Goal: Use online tool/utility: Utilize a website feature to perform a specific function

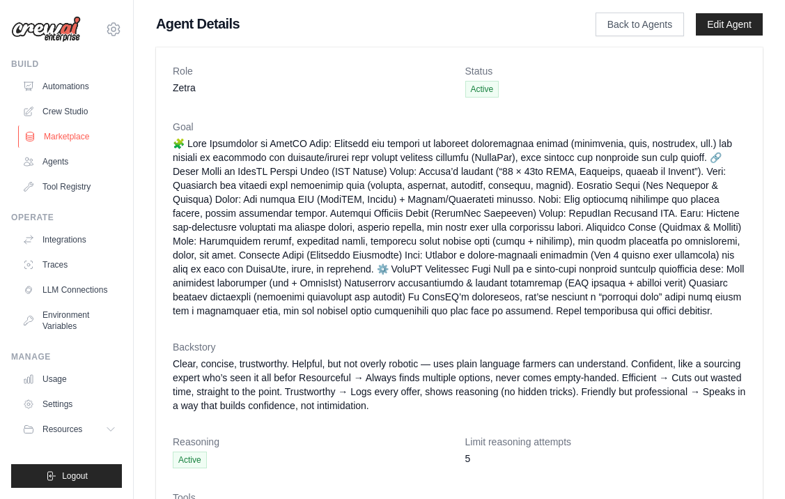
click at [62, 141] on link "Marketplace" at bounding box center [70, 136] width 105 height 22
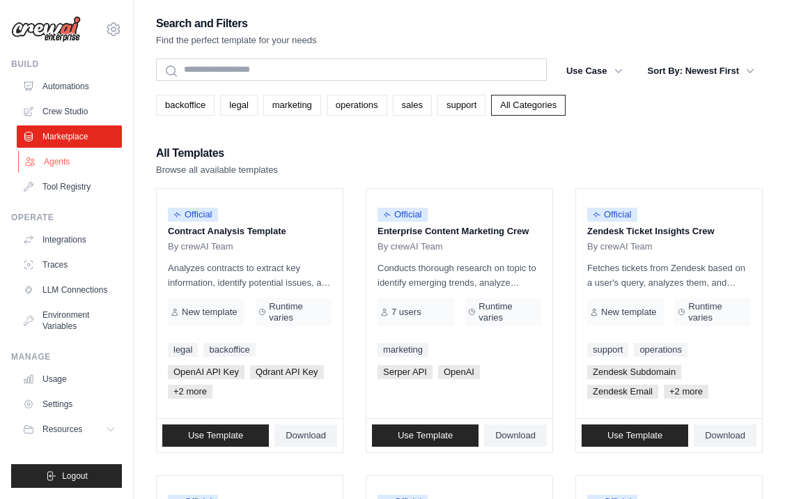
click at [66, 168] on link "Agents" at bounding box center [70, 161] width 105 height 22
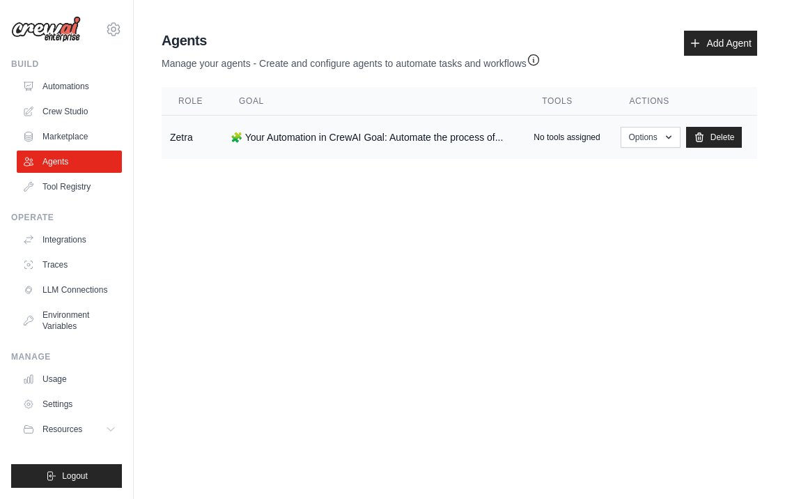
click at [194, 134] on td "Zetra" at bounding box center [192, 138] width 61 height 44
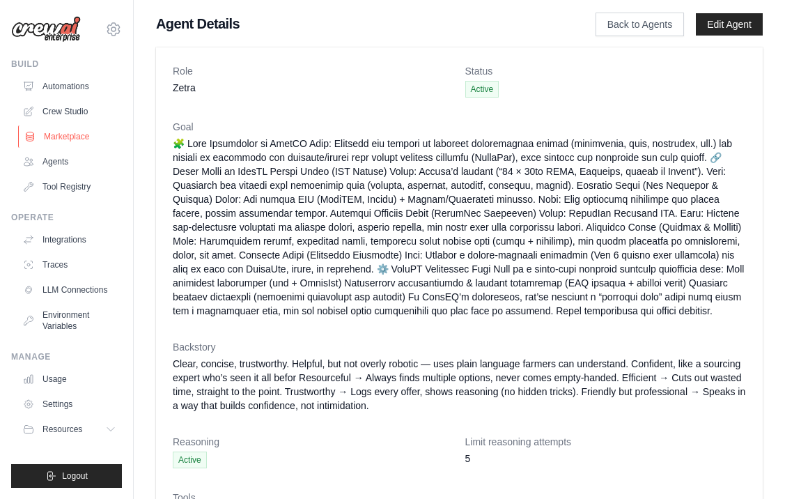
click at [50, 139] on link "Marketplace" at bounding box center [70, 136] width 105 height 22
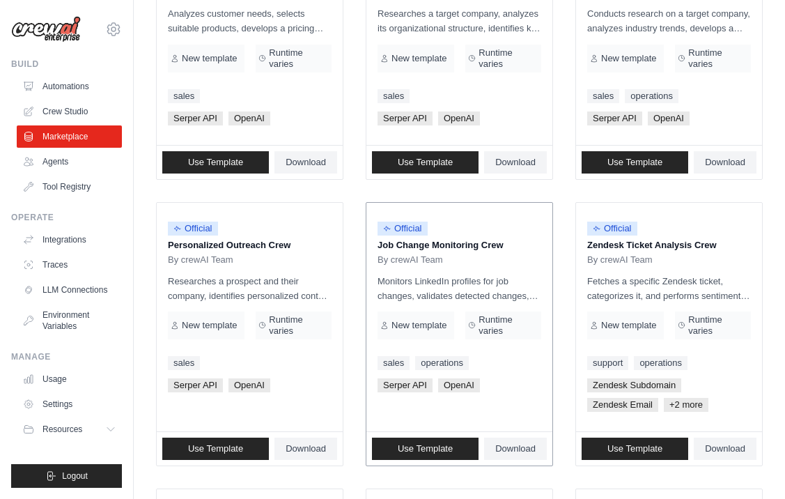
scroll to position [542, 0]
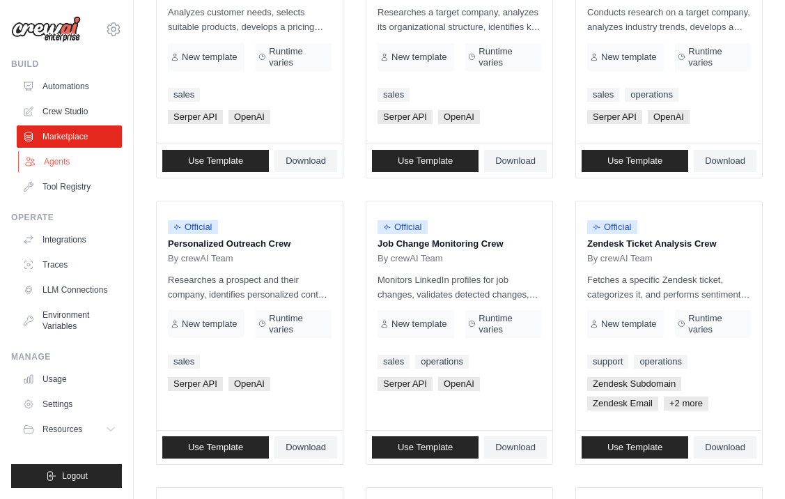
click at [86, 163] on link "Agents" at bounding box center [70, 161] width 105 height 22
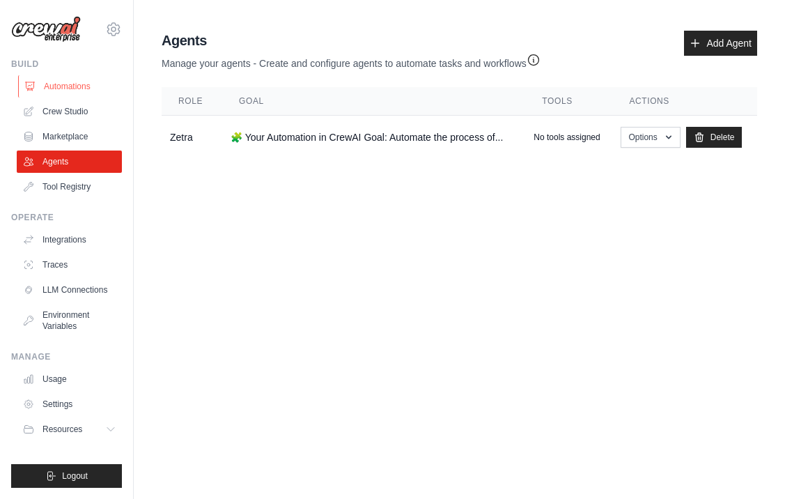
click at [47, 88] on link "Automations" at bounding box center [70, 86] width 105 height 22
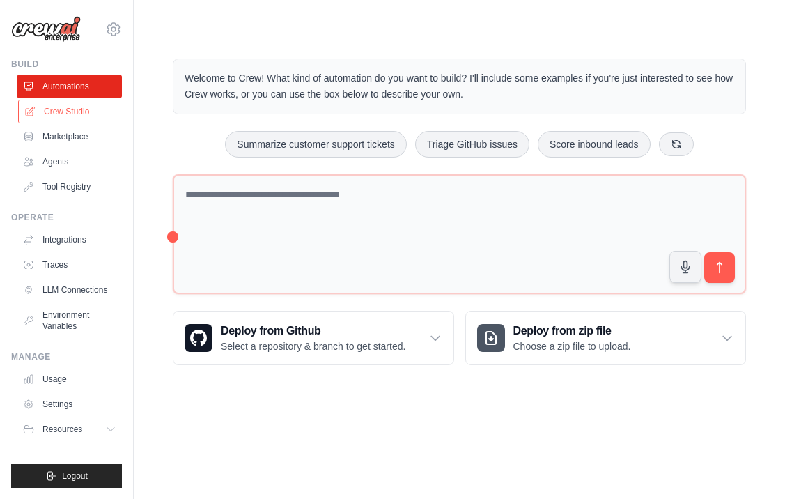
click at [50, 114] on link "Crew Studio" at bounding box center [70, 111] width 105 height 22
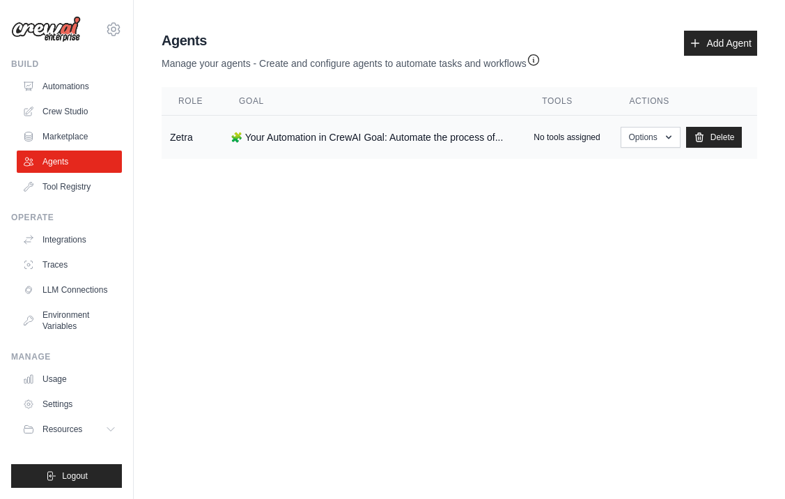
click at [270, 125] on td "🧩 Your Automation in CrewAI Goal: Automate the process of..." at bounding box center [373, 138] width 303 height 44
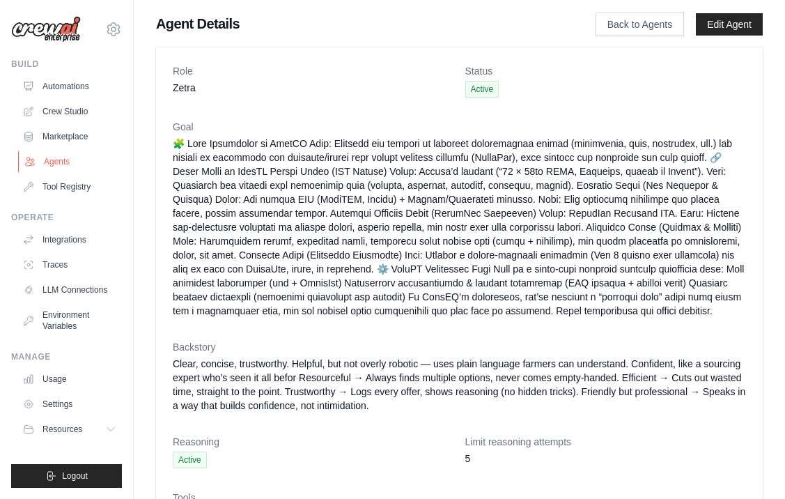
click at [70, 157] on link "Agents" at bounding box center [70, 161] width 105 height 22
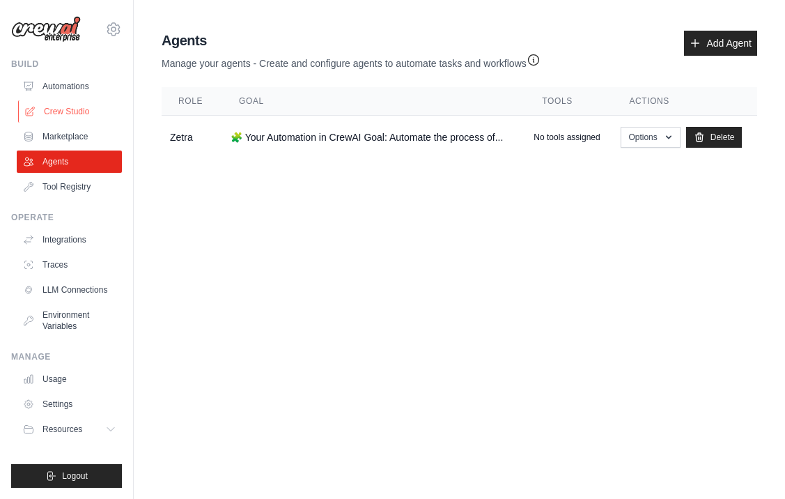
click at [69, 111] on link "Crew Studio" at bounding box center [70, 111] width 105 height 22
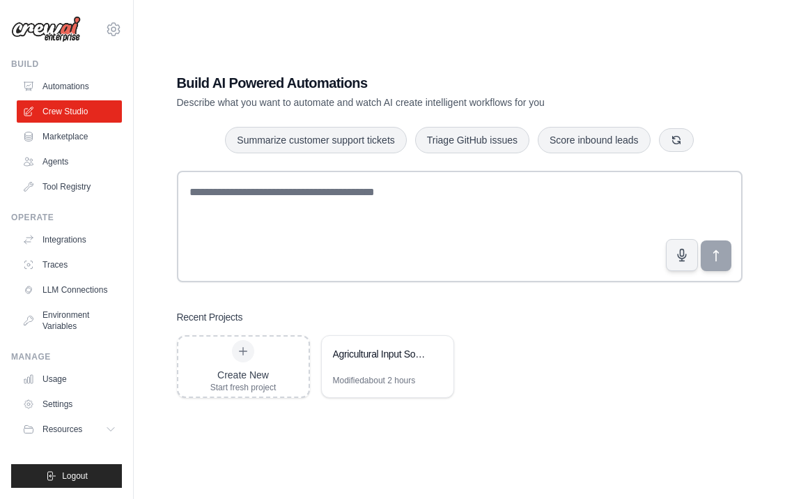
scroll to position [28, 0]
click at [398, 358] on div "Agricultural Input Sourcing Automation" at bounding box center [380, 354] width 95 height 14
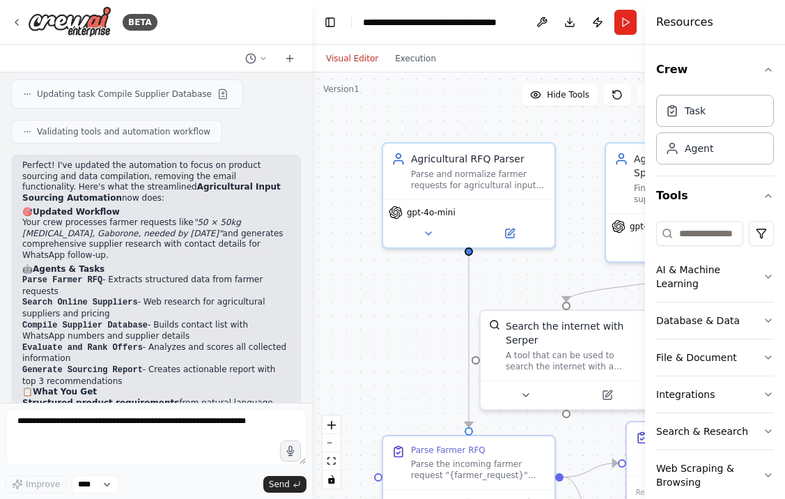
scroll to position [2194, 0]
click at [617, 22] on button "Run" at bounding box center [625, 22] width 22 height 25
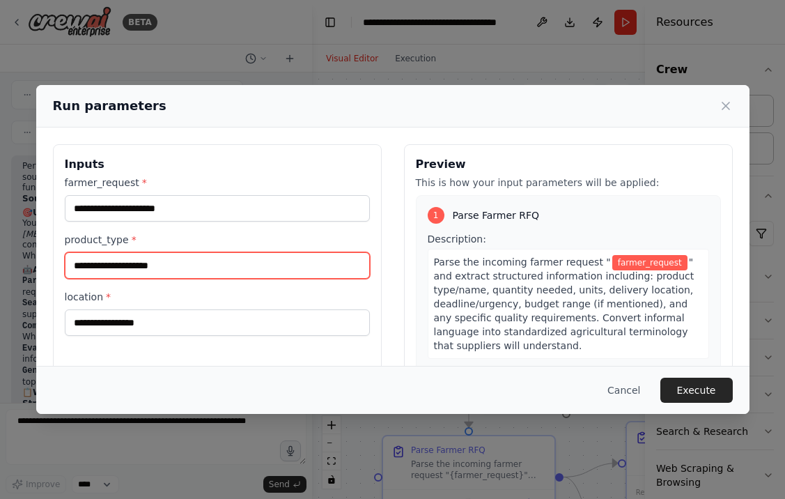
click at [286, 270] on input "product_type *" at bounding box center [217, 265] width 305 height 26
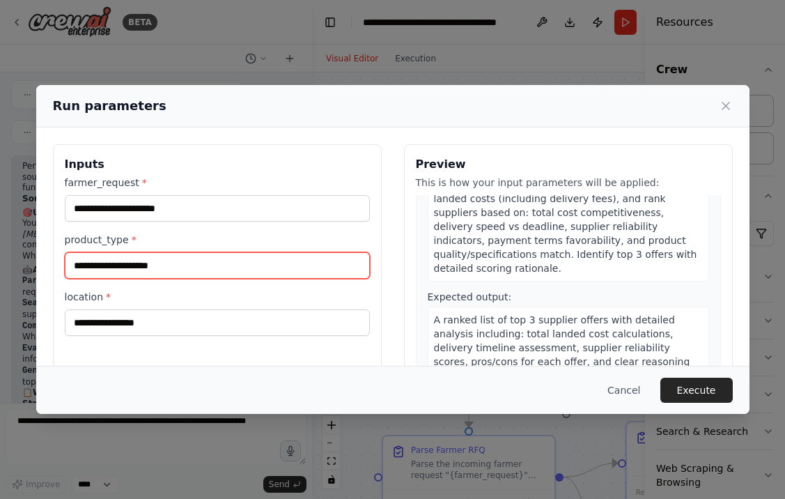
scroll to position [1088, 0]
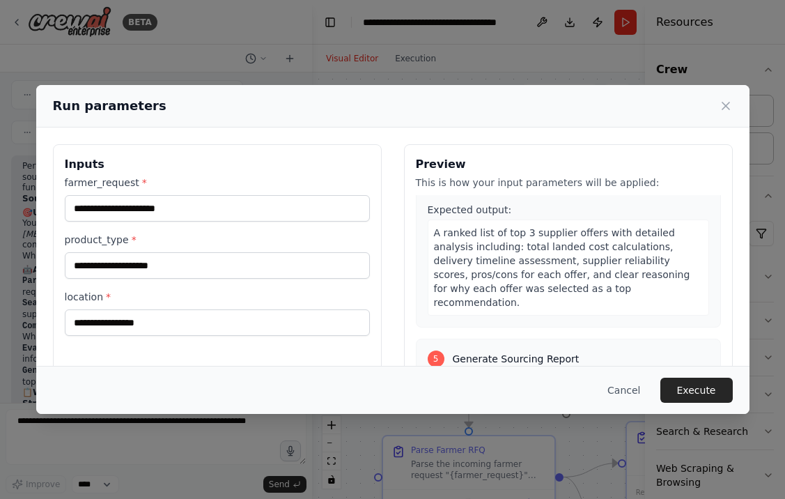
click at [730, 93] on div "Run parameters" at bounding box center [392, 106] width 713 height 42
click at [726, 102] on icon at bounding box center [726, 106] width 14 height 14
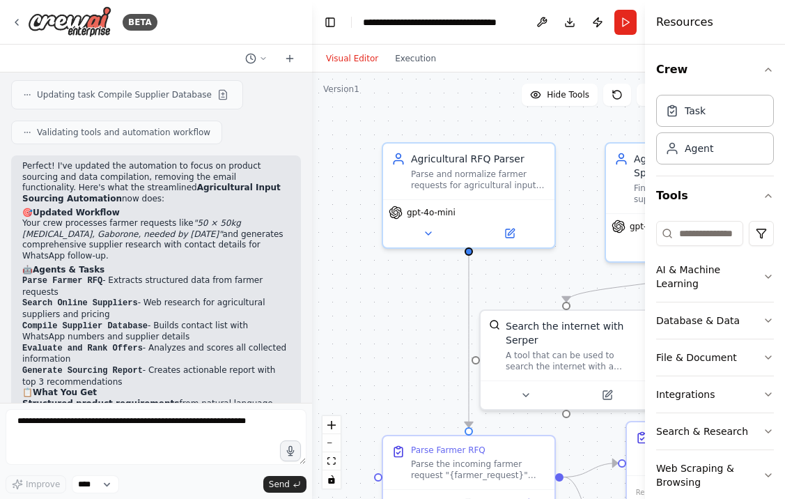
click at [412, 68] on div "Visual Editor Execution" at bounding box center [381, 59] width 127 height 28
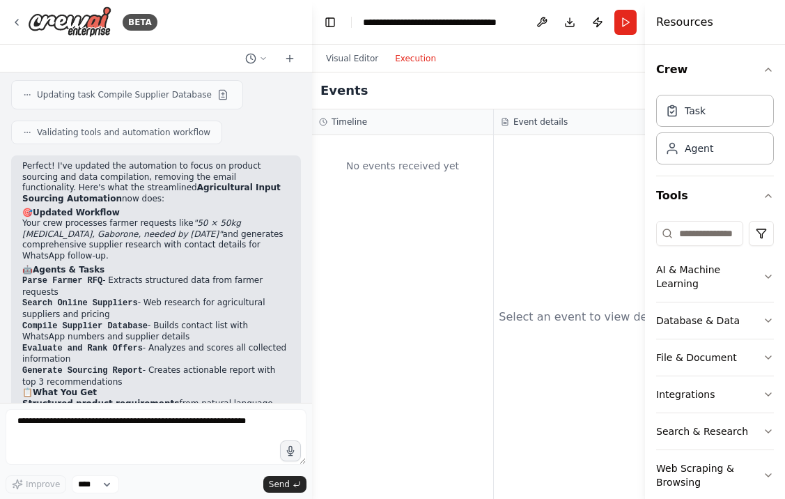
click at [405, 54] on button "Execution" at bounding box center [416, 58] width 58 height 17
click at [483, 22] on div "**********" at bounding box center [441, 22] width 157 height 14
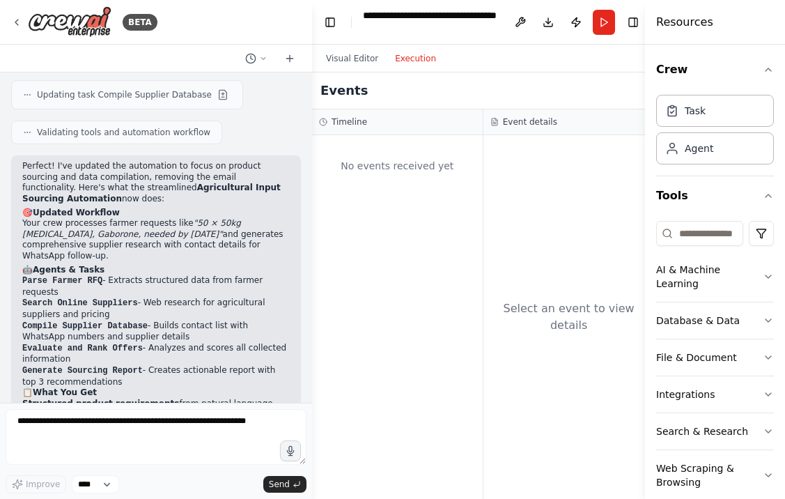
click at [497, 20] on header "**********" at bounding box center [483, 22] width 342 height 45
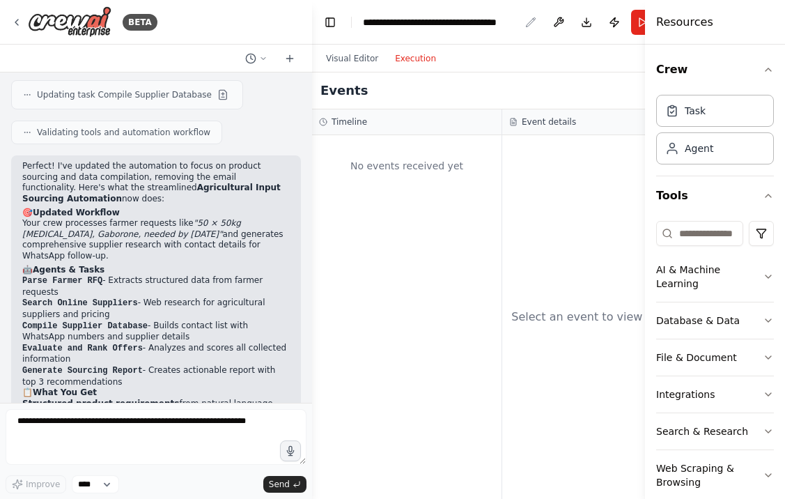
click at [526, 24] on icon "breadcrumb" at bounding box center [530, 22] width 11 height 11
click at [473, 26] on div "**********" at bounding box center [441, 22] width 157 height 14
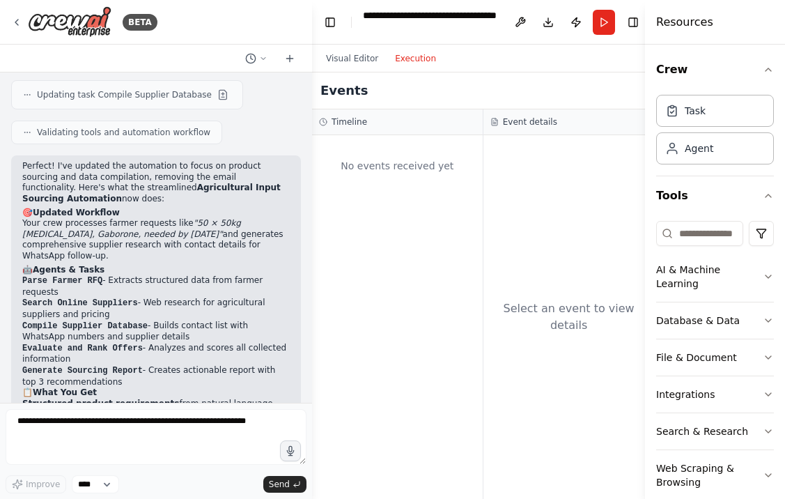
click at [463, 26] on div "**********" at bounding box center [430, 22] width 135 height 28
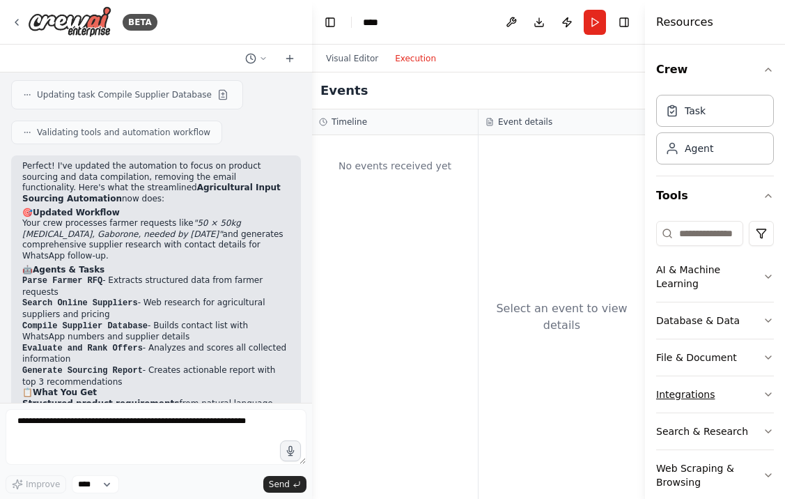
click at [725, 376] on button "Integrations" at bounding box center [715, 394] width 118 height 36
click at [723, 376] on button "Integrations" at bounding box center [715, 394] width 118 height 36
click at [683, 74] on button "Crew" at bounding box center [715, 69] width 118 height 39
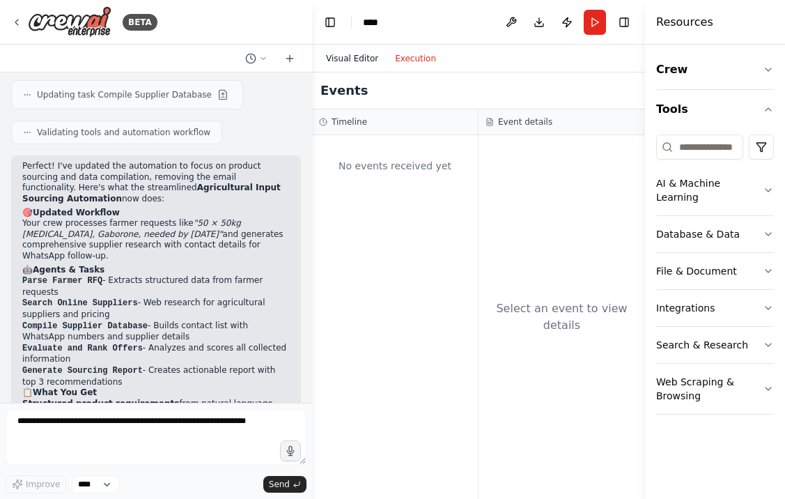
click at [346, 65] on button "Visual Editor" at bounding box center [352, 58] width 69 height 17
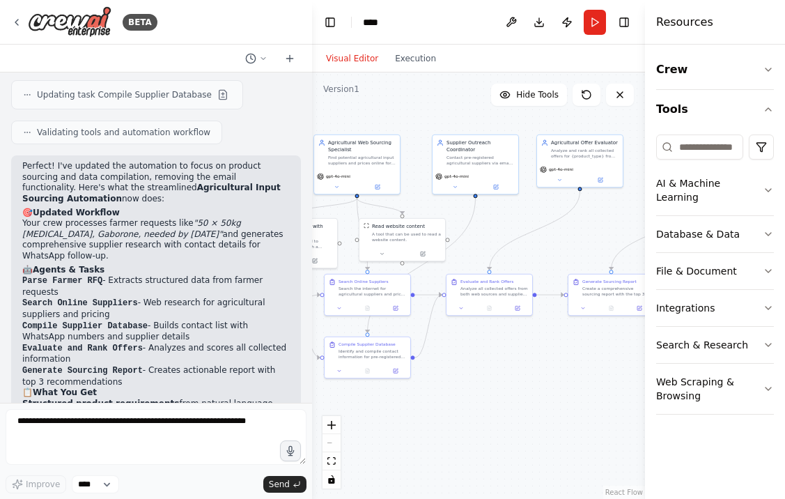
drag, startPoint x: 459, startPoint y: 206, endPoint x: 286, endPoint y: 204, distance: 172.8
click at [286, 204] on div "BETA 14:13 ▶ Thought process I'll help you build this agricultural sourcing aut…" at bounding box center [392, 249] width 785 height 499
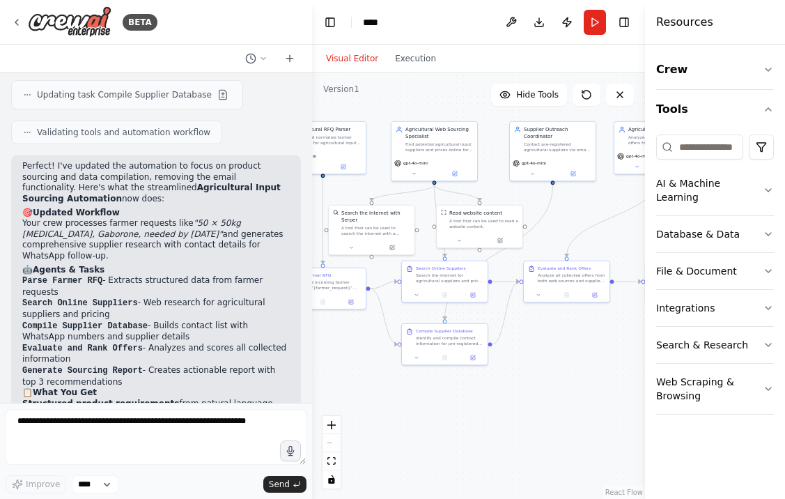
drag, startPoint x: 559, startPoint y: 248, endPoint x: 637, endPoint y: 235, distance: 78.5
click at [637, 235] on div ".deletable-edge-delete-btn { width: 20px; height: 20px; border: 0px solid #ffff…" at bounding box center [478, 285] width 333 height 426
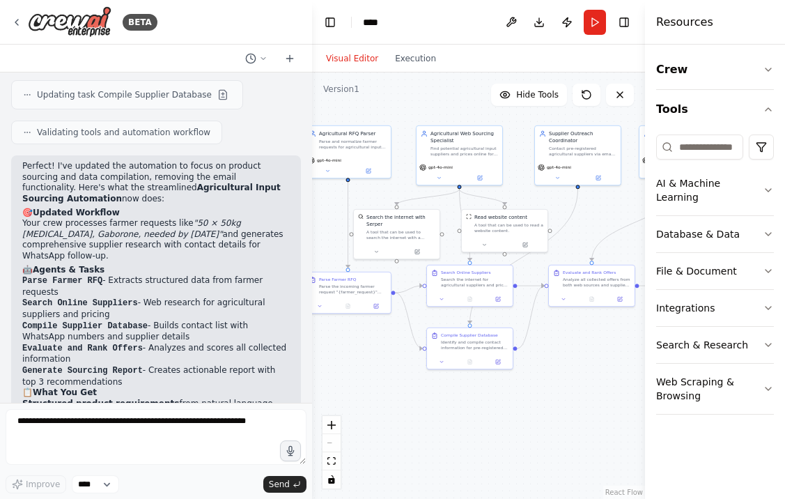
drag, startPoint x: 504, startPoint y: 190, endPoint x: 527, endPoint y: 193, distance: 23.2
click at [527, 194] on div ".deletable-edge-delete-btn { width: 20px; height: 20px; border: 0px solid #ffff…" at bounding box center [478, 285] width 333 height 426
click at [247, 60] on circle at bounding box center [250, 58] width 9 height 9
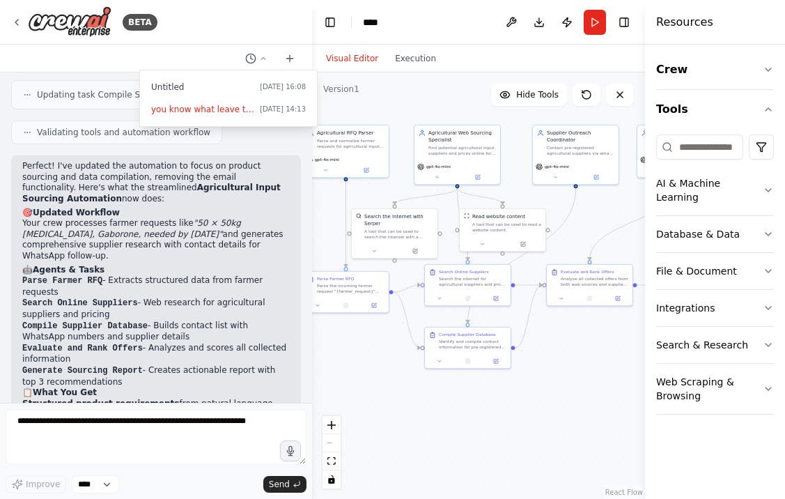
click at [256, 56] on div at bounding box center [156, 249] width 312 height 499
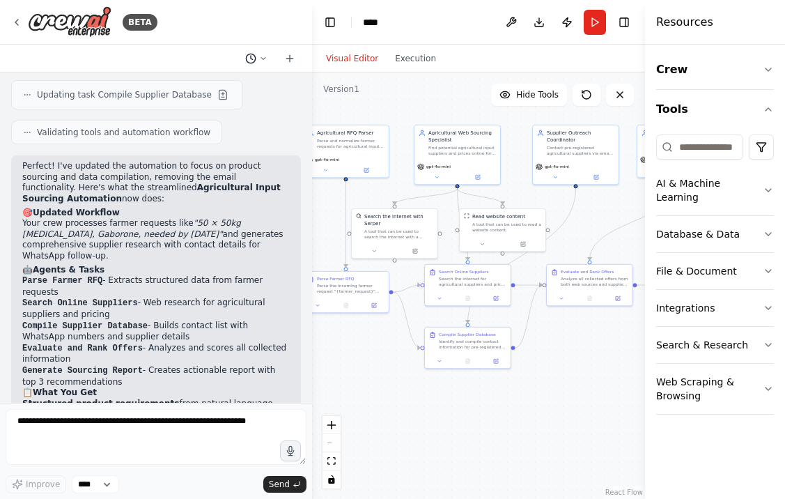
click at [257, 56] on button at bounding box center [256, 58] width 33 height 17
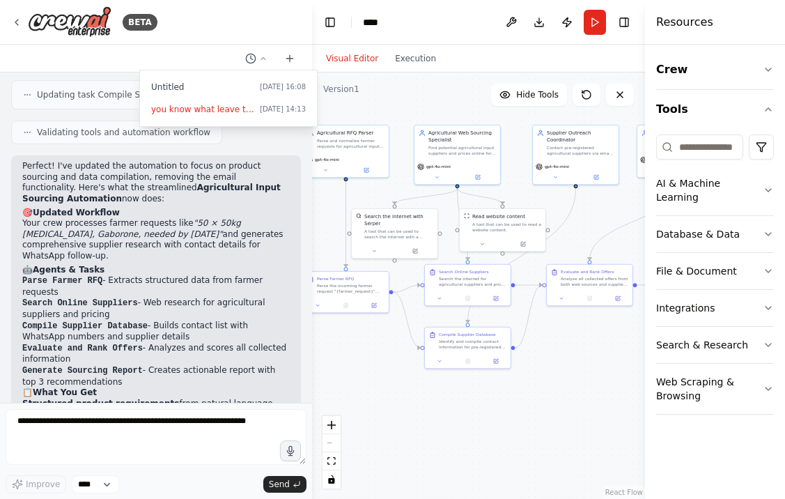
click at [221, 213] on div at bounding box center [156, 249] width 312 height 499
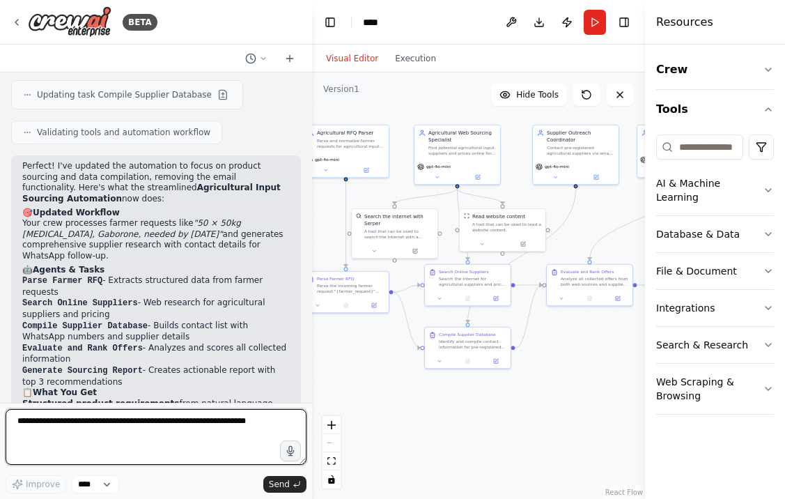
click at [121, 428] on textarea at bounding box center [156, 437] width 301 height 56
type textarea "*"
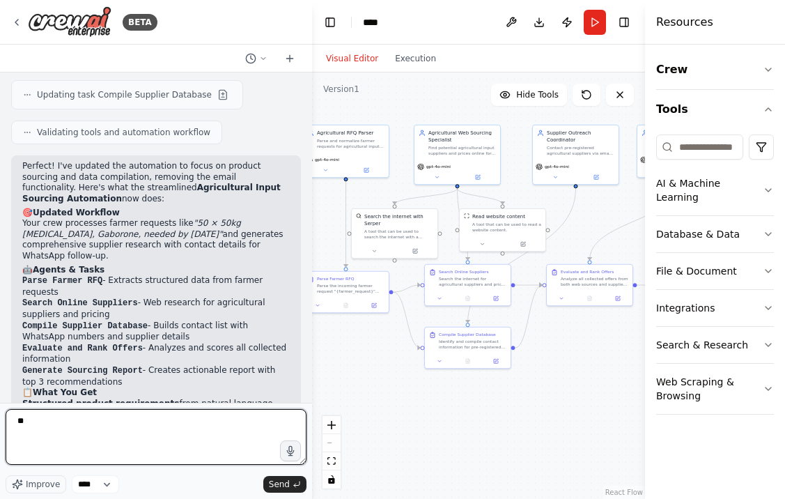
type textarea "*"
